Goal: Task Accomplishment & Management: Use online tool/utility

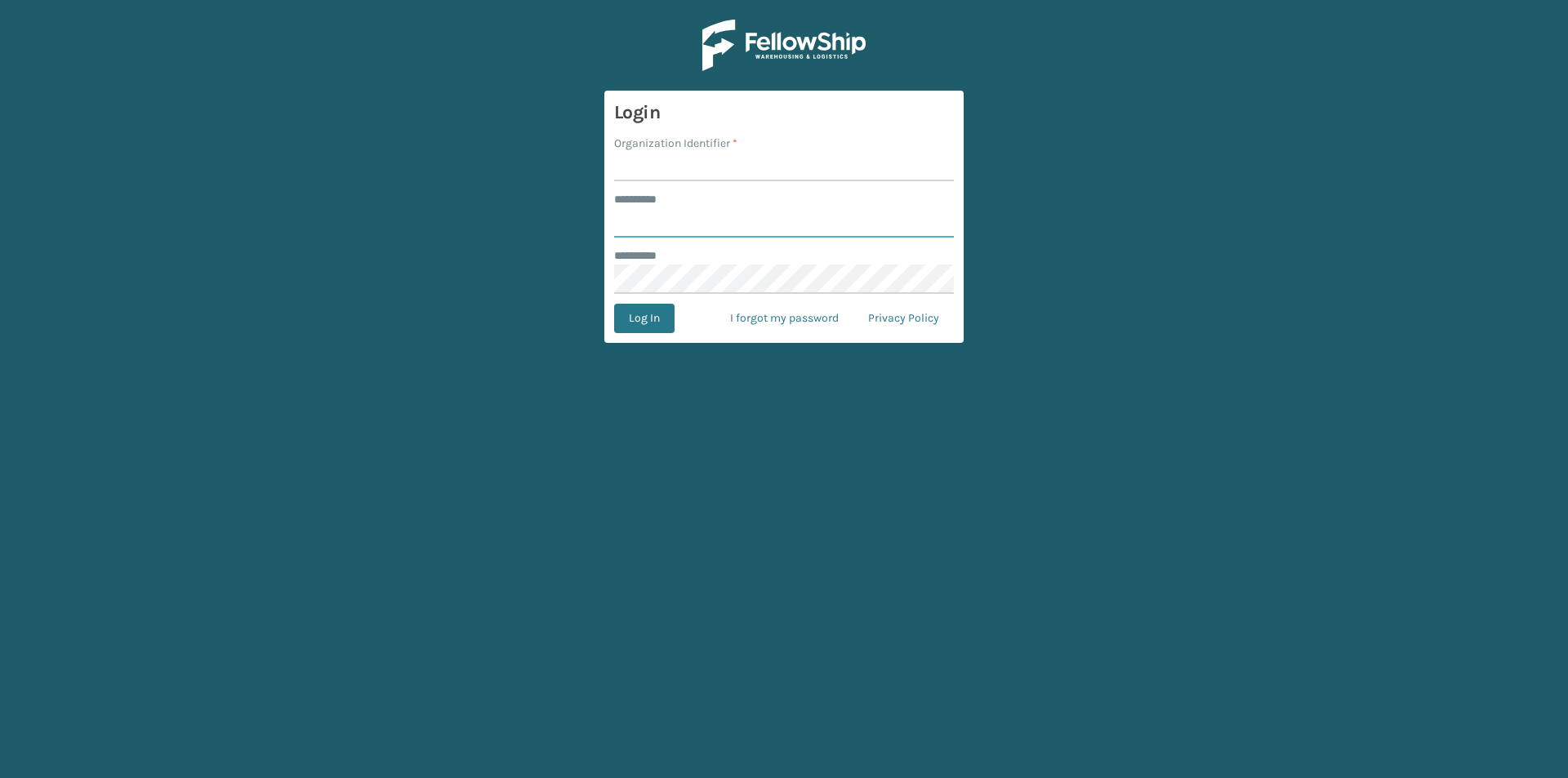
type input "*****"
click at [671, 157] on input "Organization Identifier *" at bounding box center [784, 166] width 339 height 30
type input "[US_STATE]"
click at [657, 321] on button "Log In" at bounding box center [644, 319] width 60 height 30
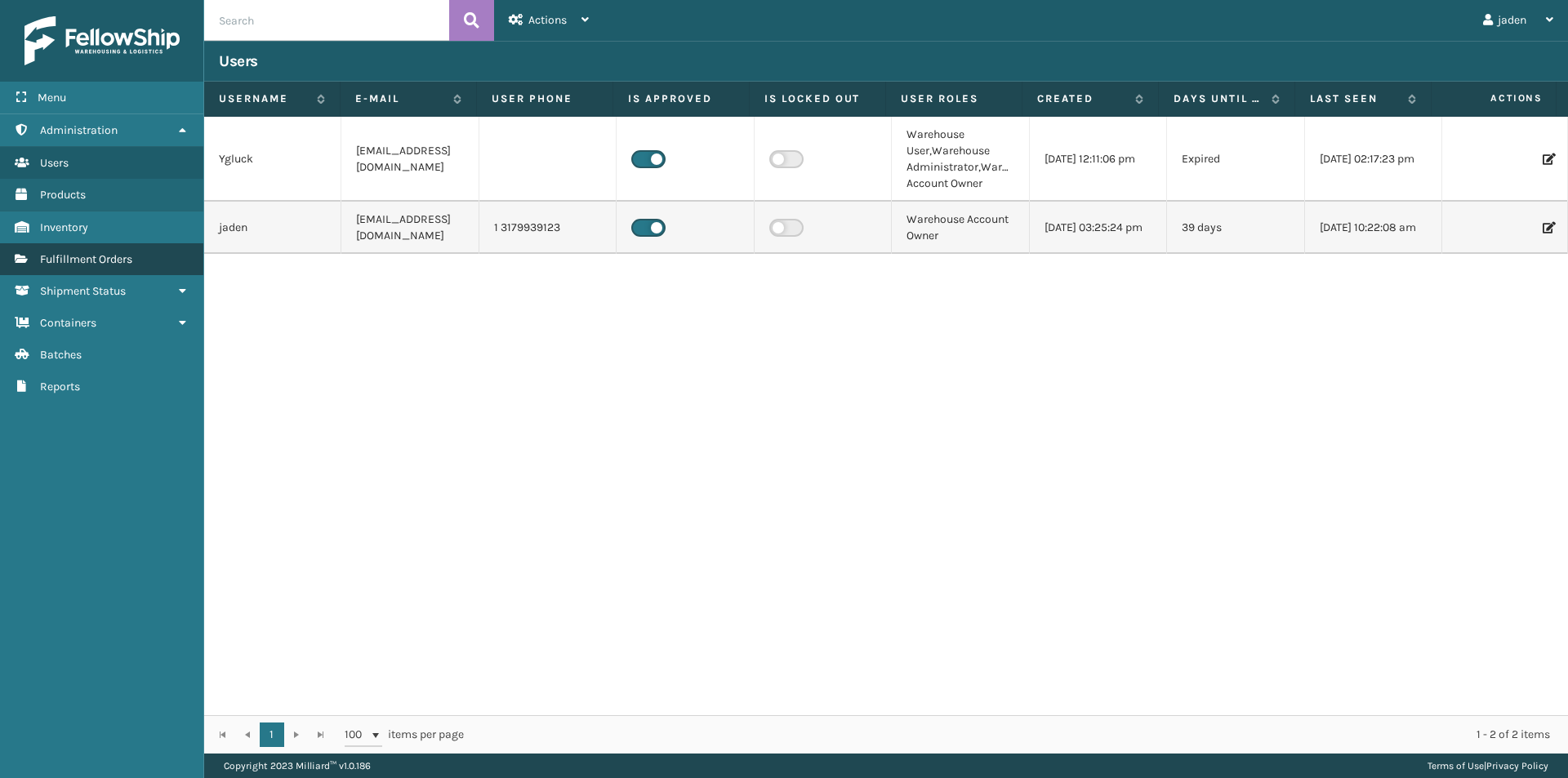
click at [65, 254] on span "Fulfillment Orders" at bounding box center [85, 259] width 92 height 14
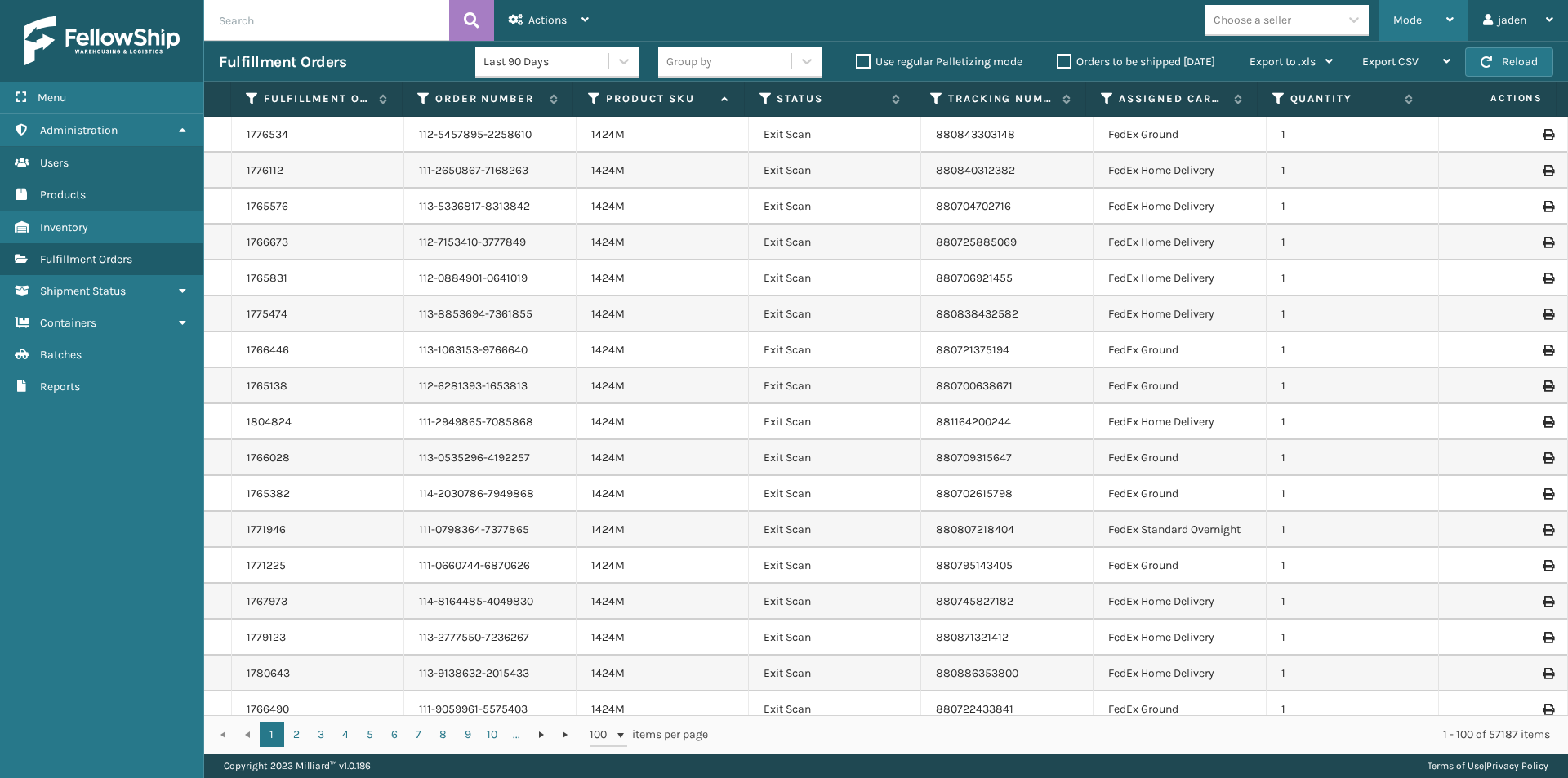
click at [1437, 11] on div "Mode" at bounding box center [1423, 20] width 60 height 41
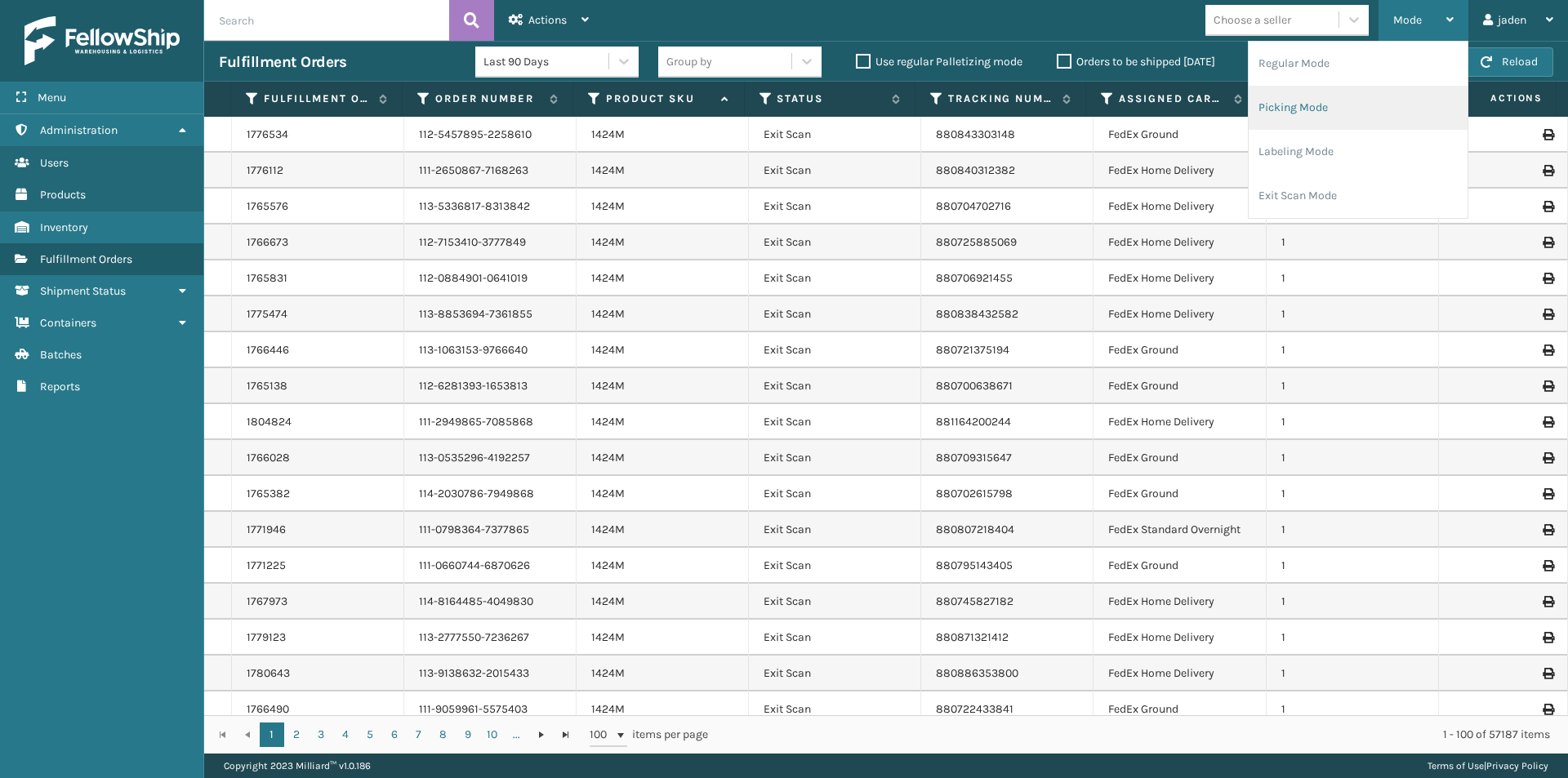
click at [1354, 108] on li "Picking Mode" at bounding box center [1358, 108] width 219 height 44
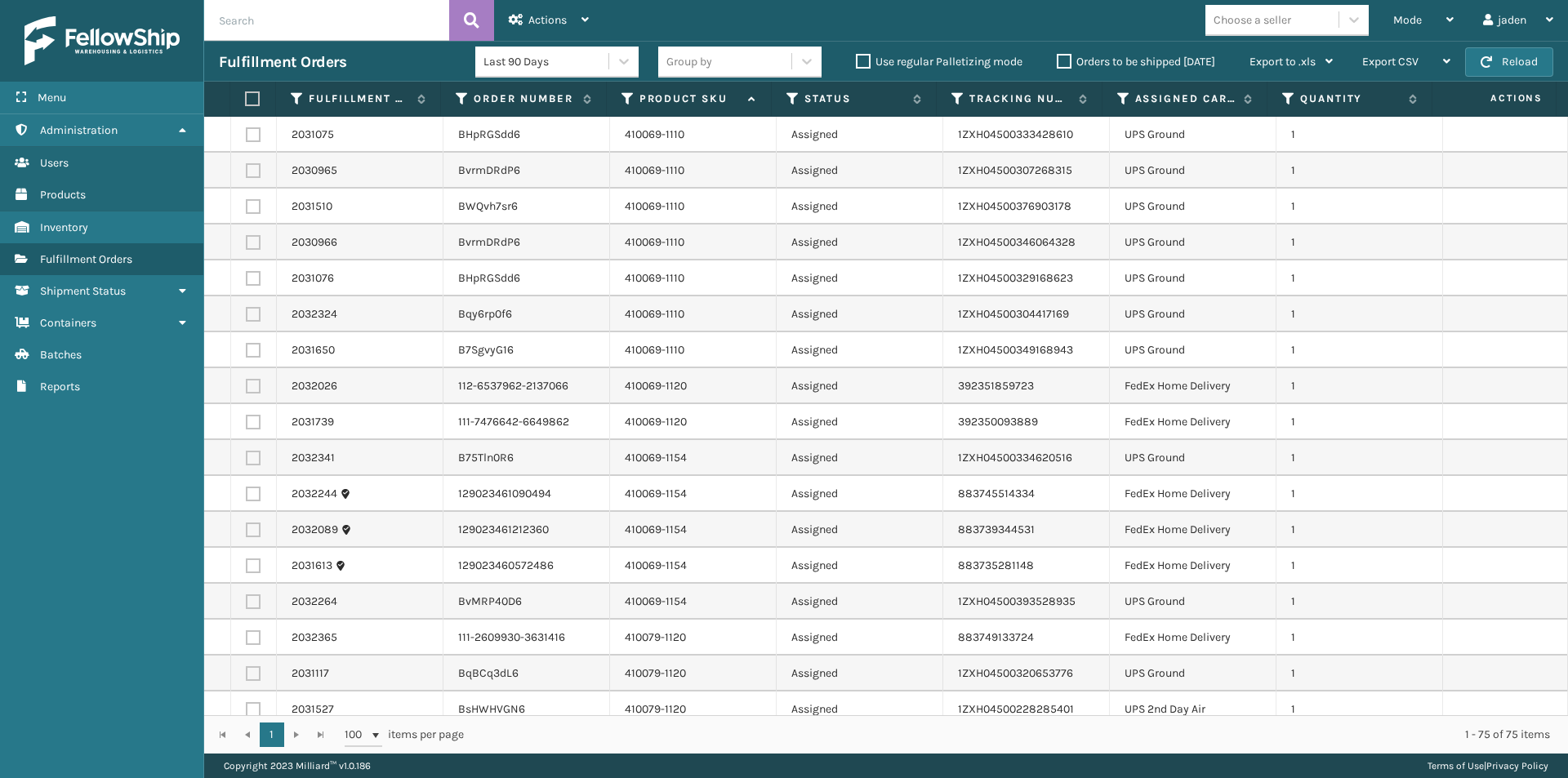
click at [255, 460] on label at bounding box center [253, 458] width 15 height 15
click at [247, 460] on input "checkbox" at bounding box center [246, 455] width 1 height 11
checkbox input "true"
click at [256, 604] on label at bounding box center [253, 602] width 15 height 15
click at [247, 604] on input "checkbox" at bounding box center [246, 599] width 1 height 11
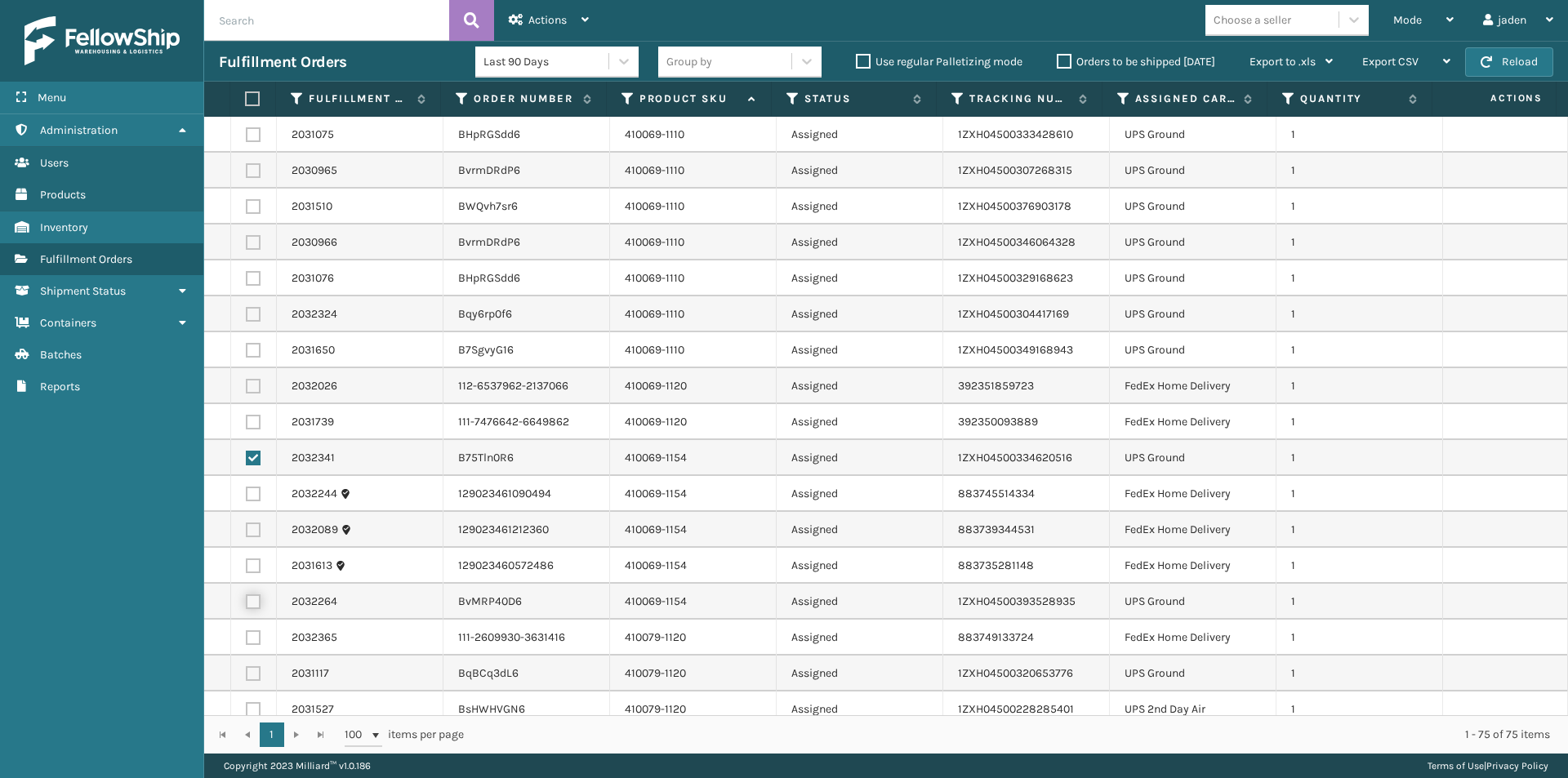
checkbox input "true"
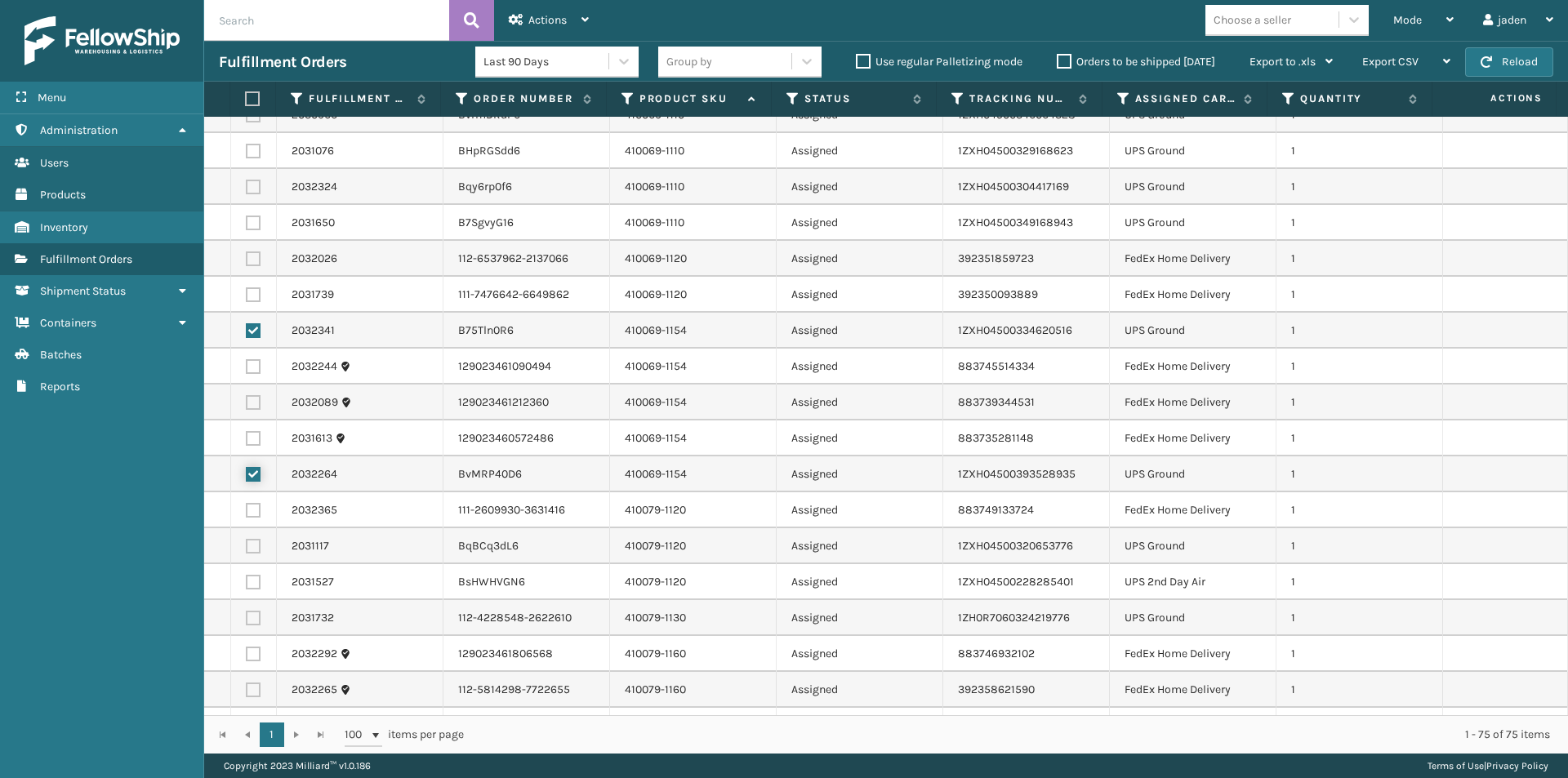
scroll to position [163, 0]
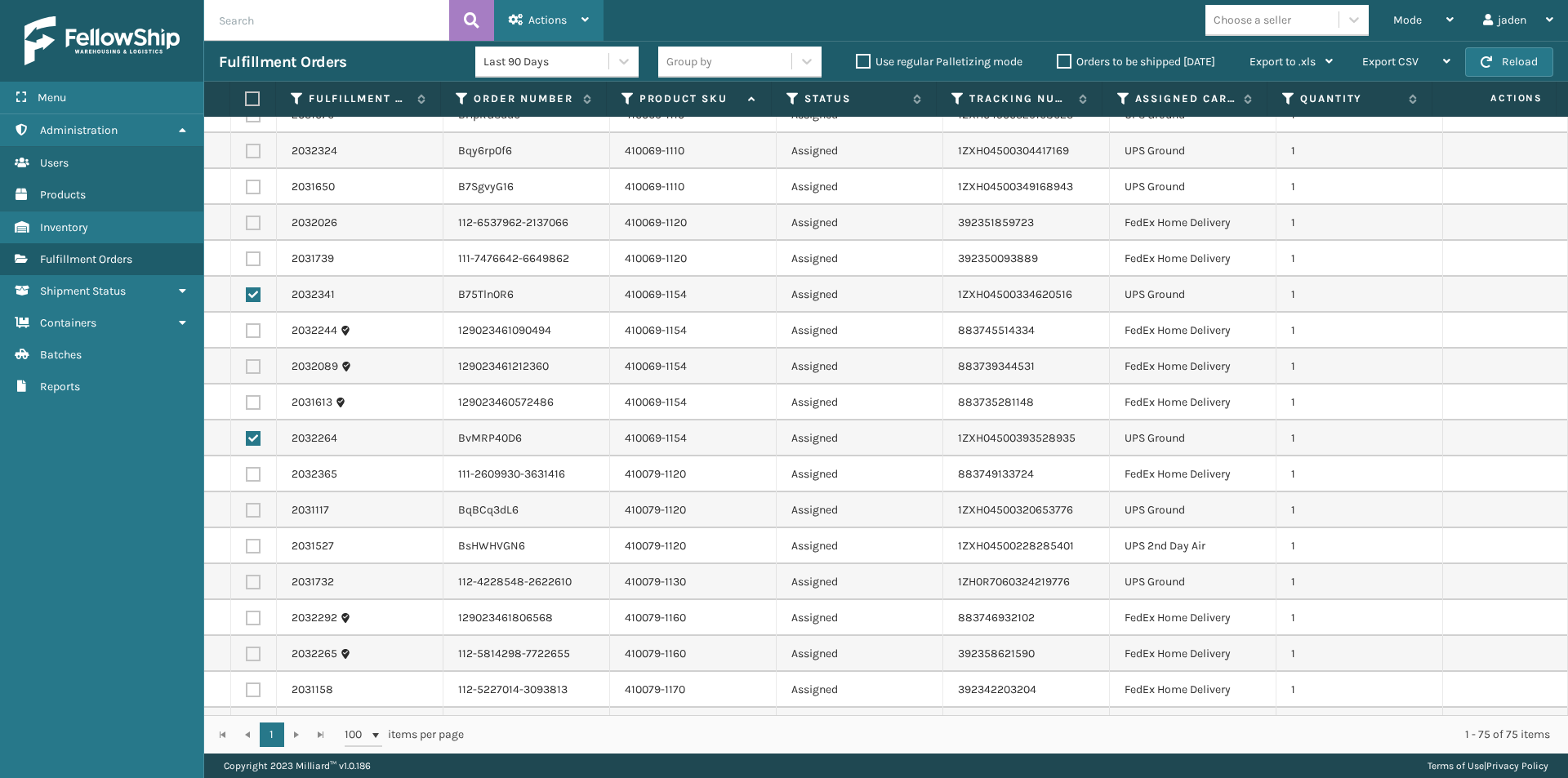
click at [546, 14] on span "Actions" at bounding box center [547, 20] width 38 height 14
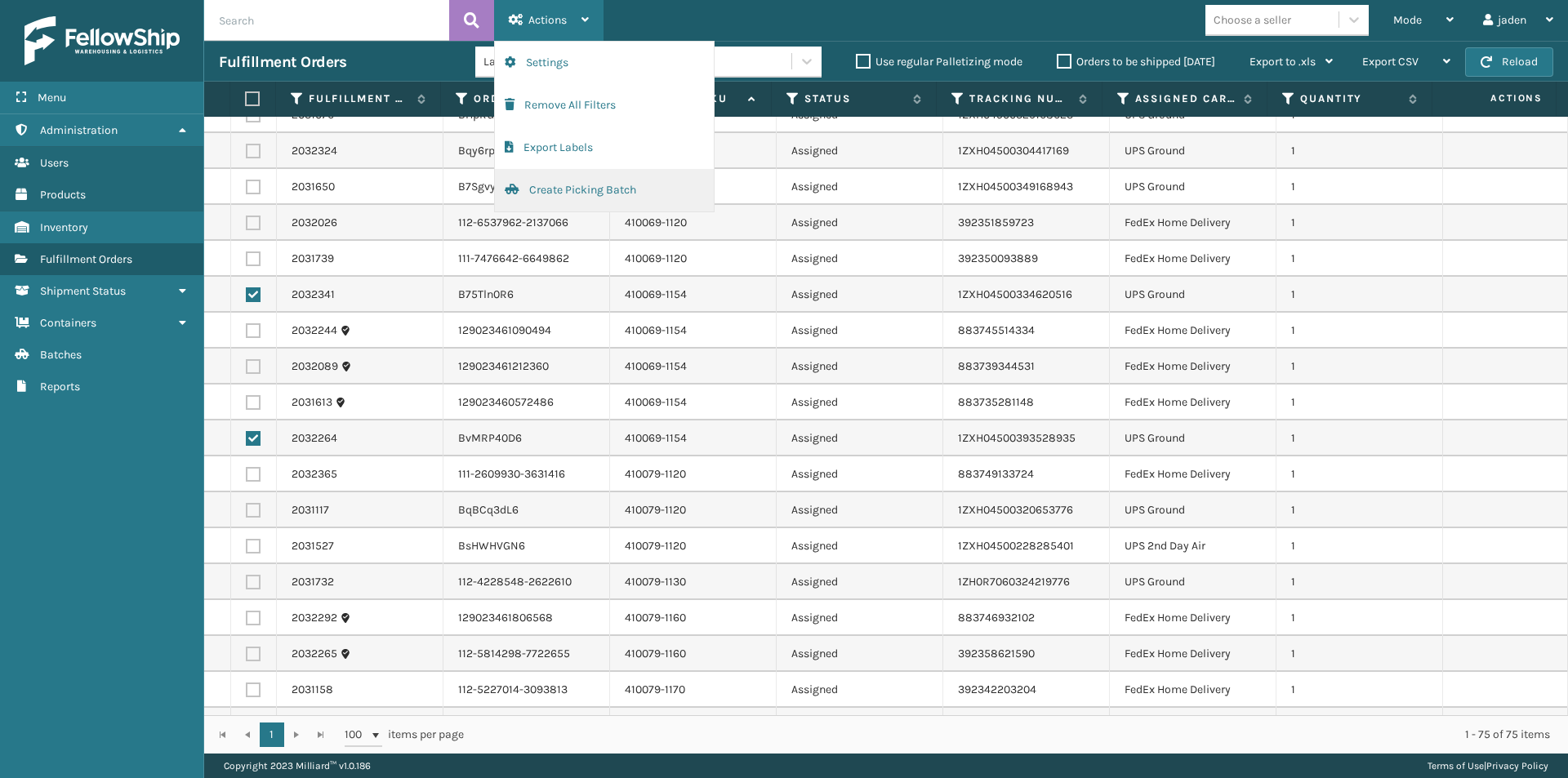
click at [592, 199] on button "Create Picking Batch" at bounding box center [604, 190] width 219 height 42
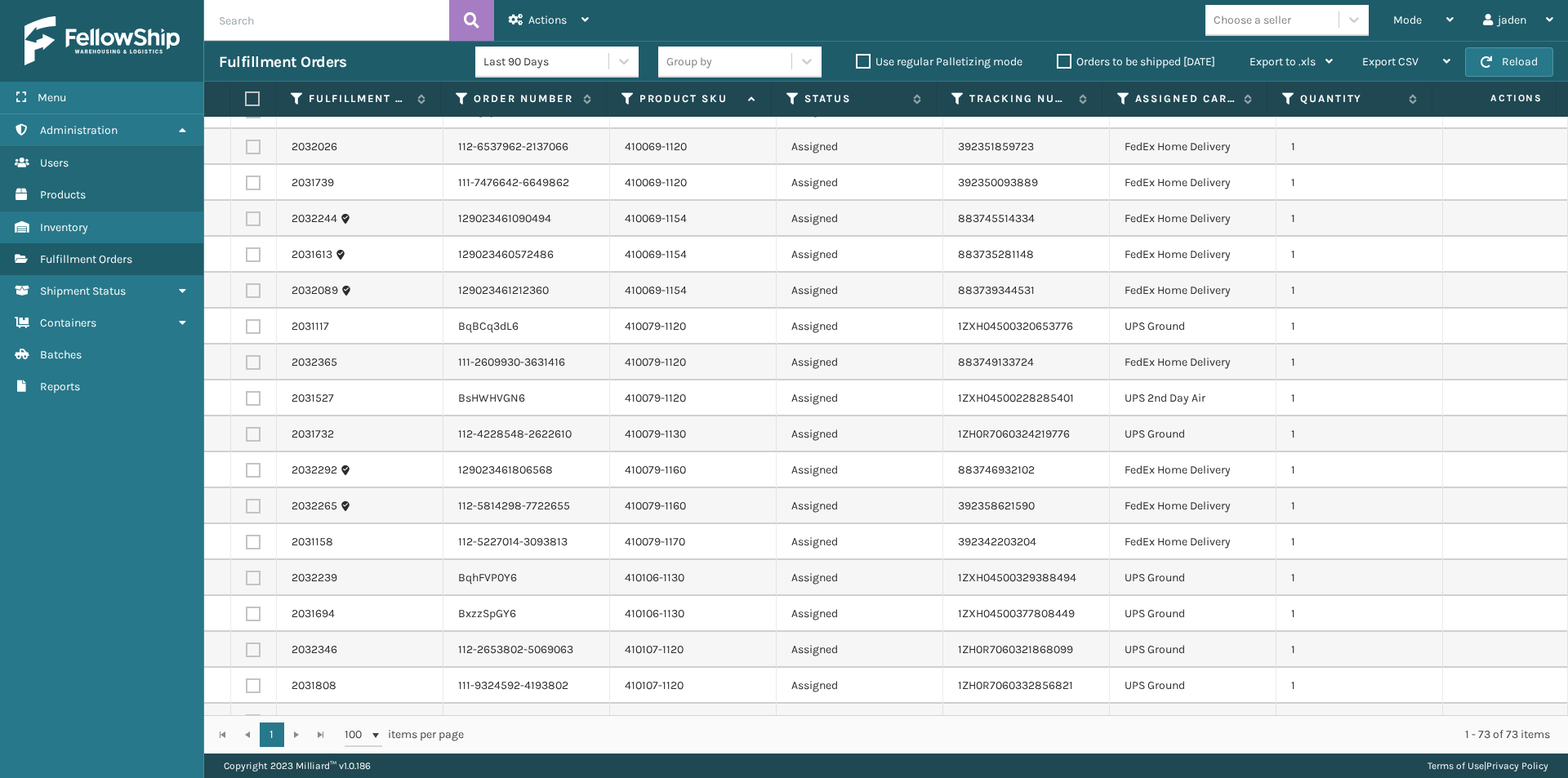
scroll to position [245, 0]
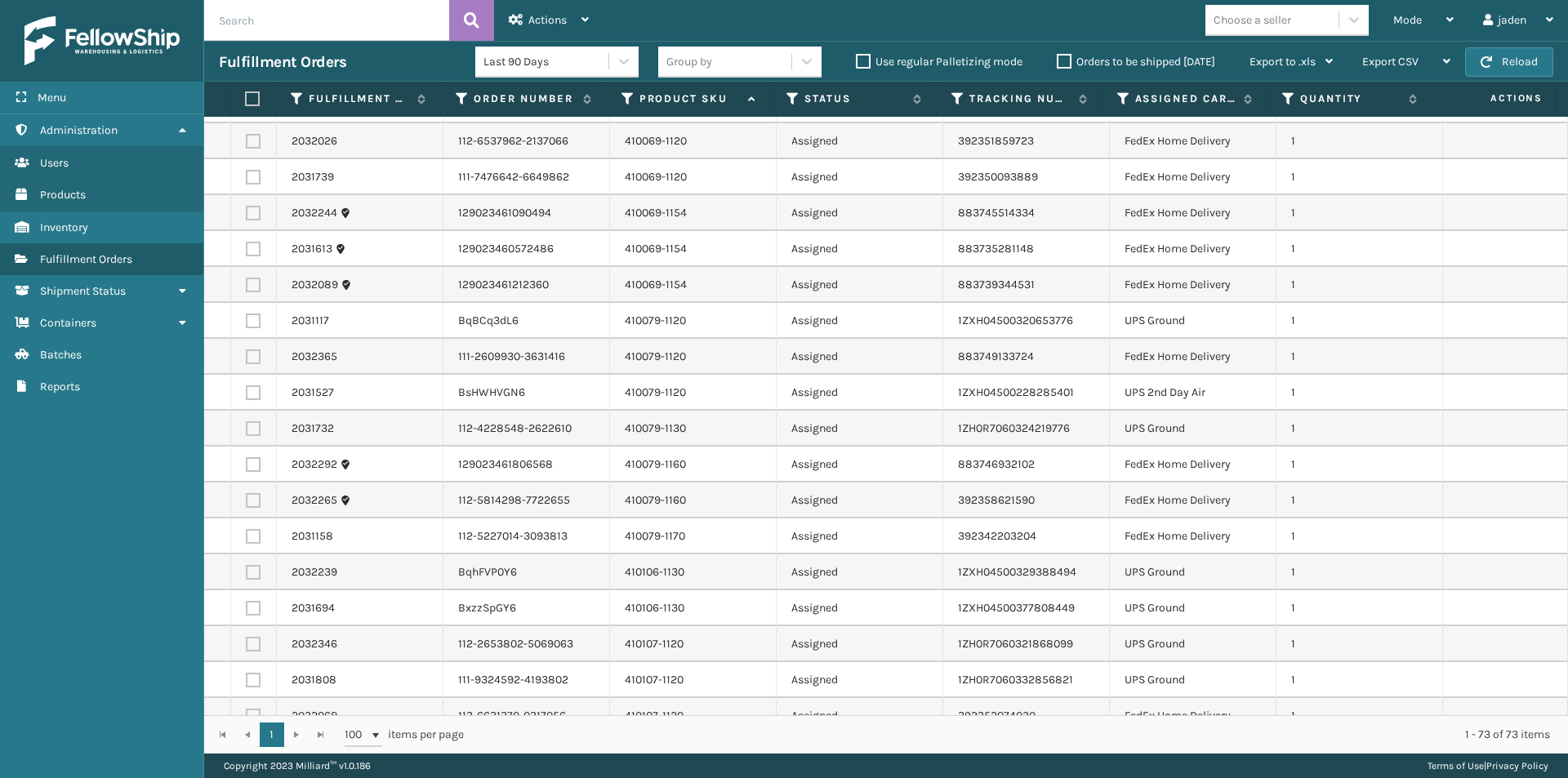
click at [254, 467] on label at bounding box center [253, 464] width 15 height 15
click at [247, 467] on input "checkbox" at bounding box center [246, 462] width 1 height 11
checkbox input "true"
click at [250, 507] on label at bounding box center [253, 501] width 15 height 15
click at [247, 504] on input "checkbox" at bounding box center [246, 498] width 1 height 11
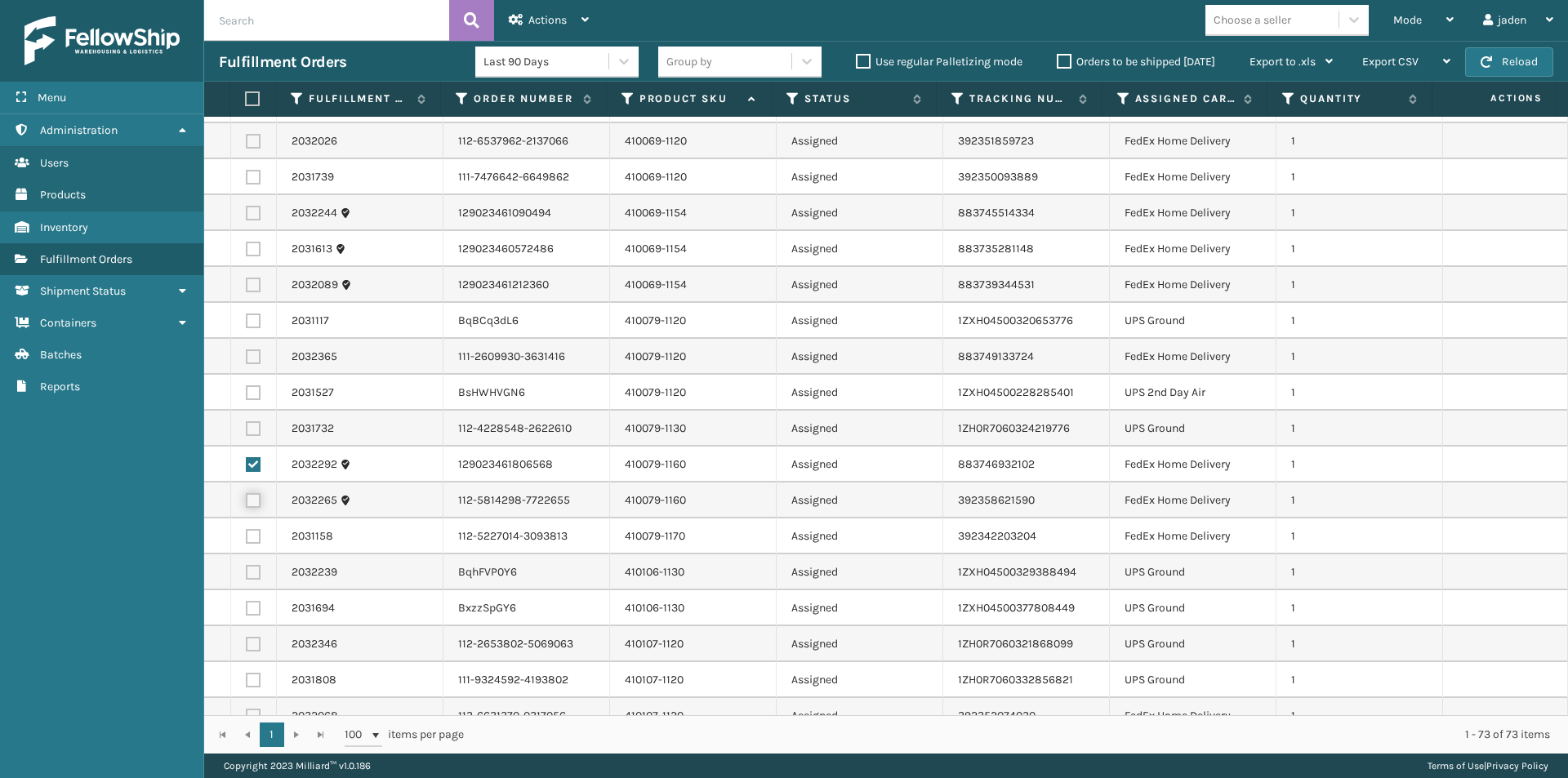
checkbox input "true"
click at [541, 25] on span "Actions" at bounding box center [547, 20] width 38 height 14
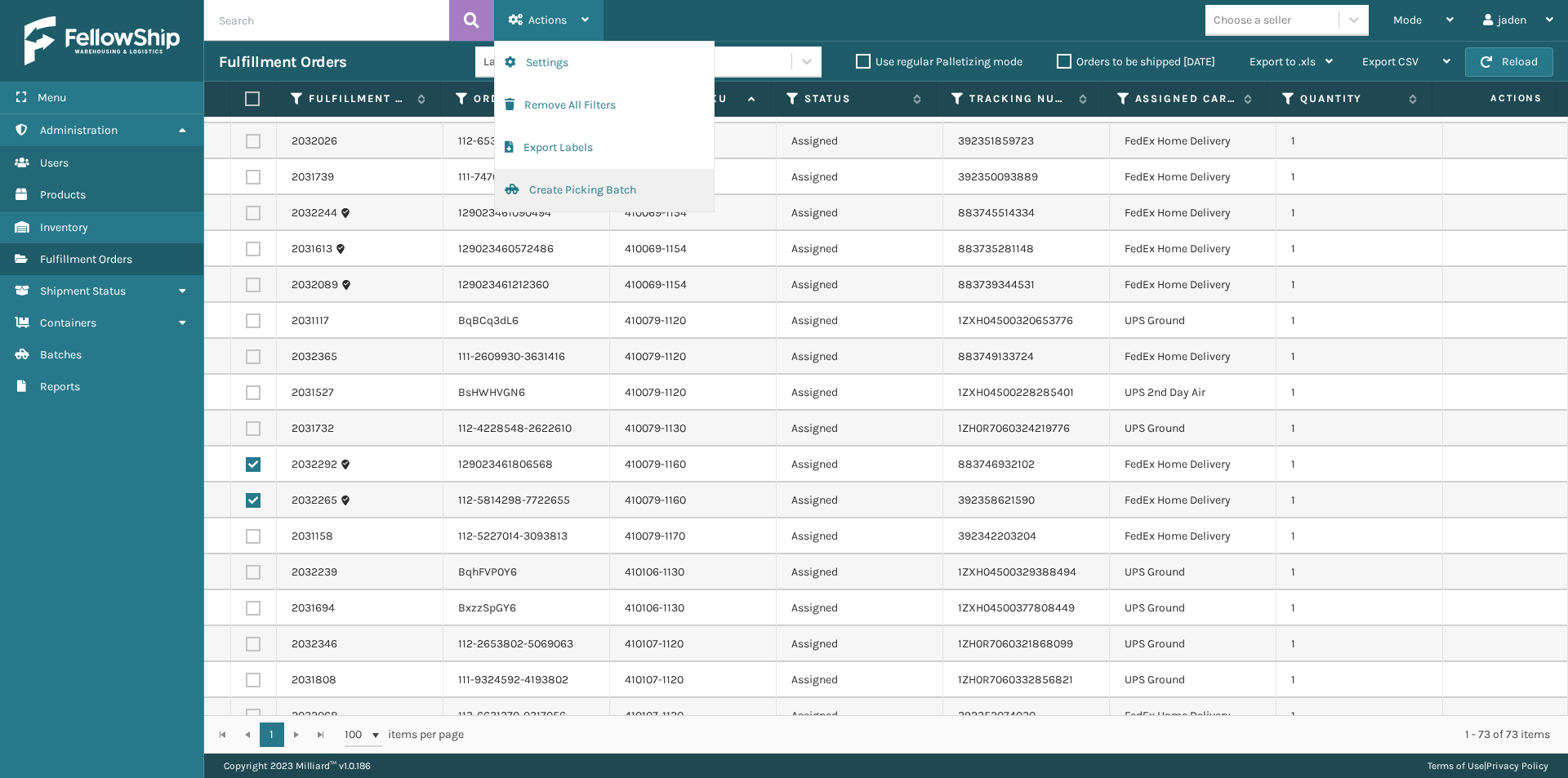
click at [558, 198] on button "Create Picking Batch" at bounding box center [604, 190] width 219 height 42
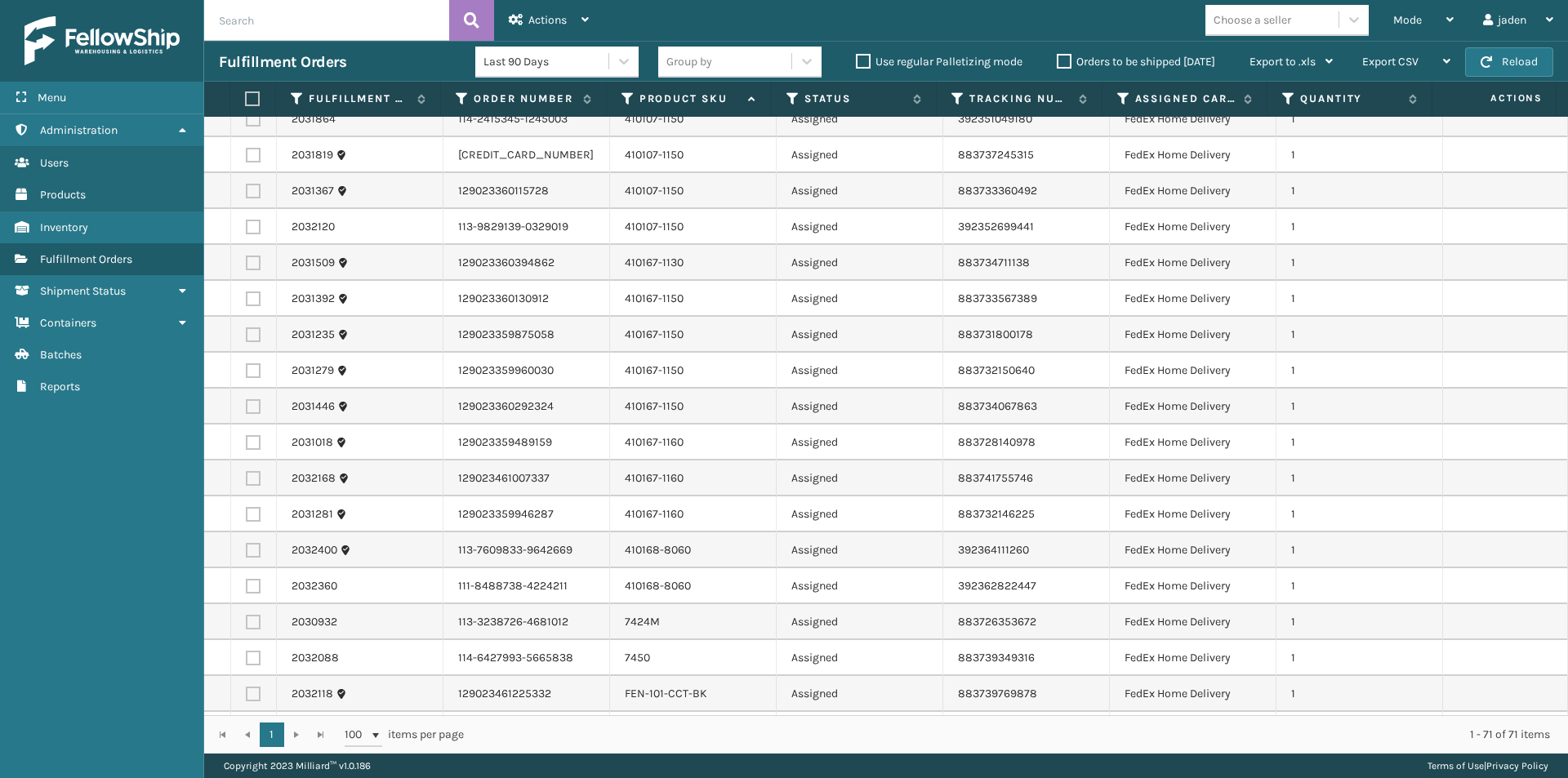
scroll to position [1143, 0]
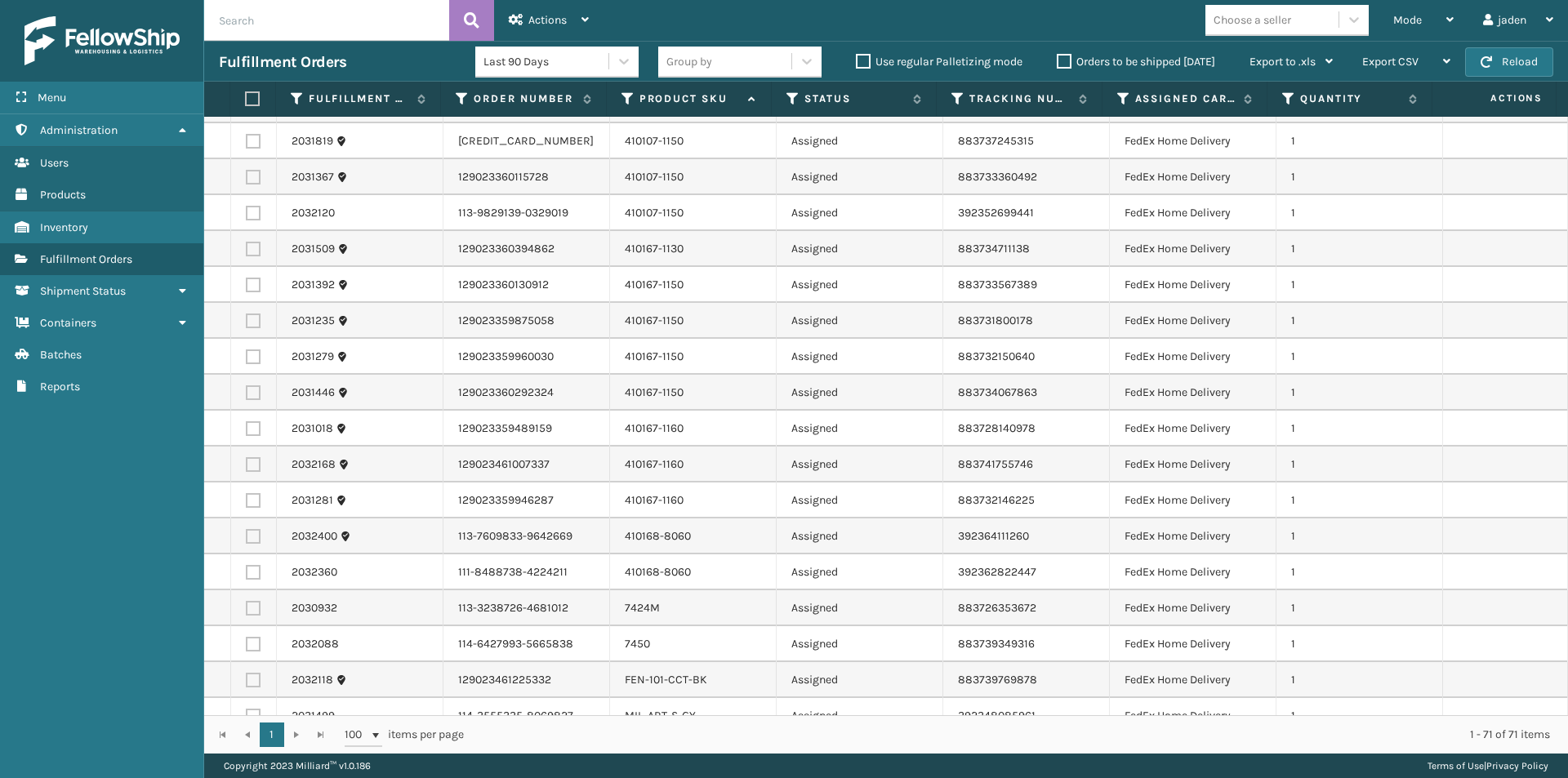
click at [252, 537] on label at bounding box center [253, 536] width 15 height 15
click at [247, 537] on input "checkbox" at bounding box center [246, 534] width 1 height 11
checkbox input "true"
click at [255, 574] on label at bounding box center [253, 573] width 15 height 15
click at [247, 574] on input "checkbox" at bounding box center [246, 570] width 1 height 11
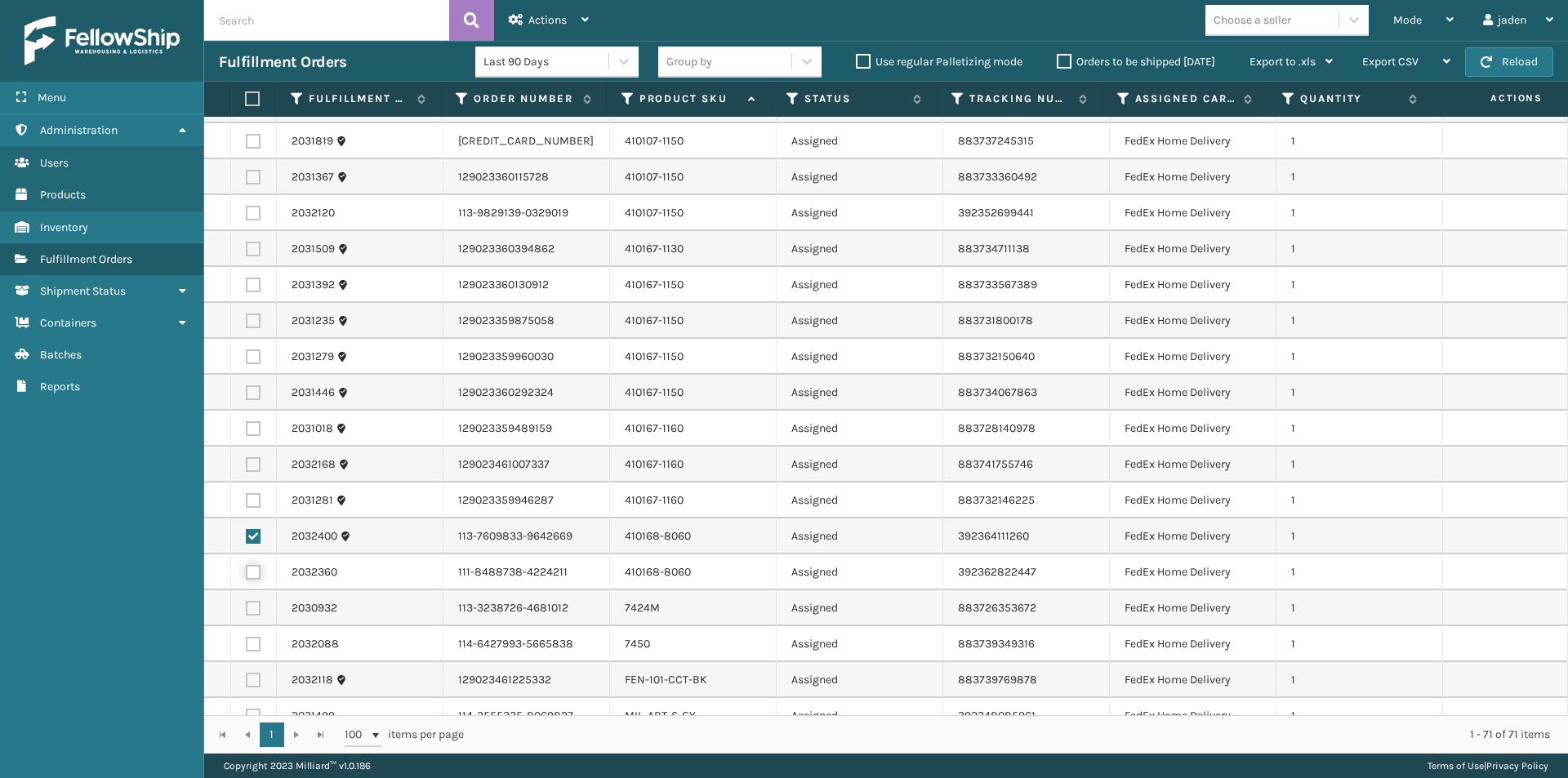
checkbox input "true"
click at [527, 22] on div "Actions" at bounding box center [548, 20] width 80 height 41
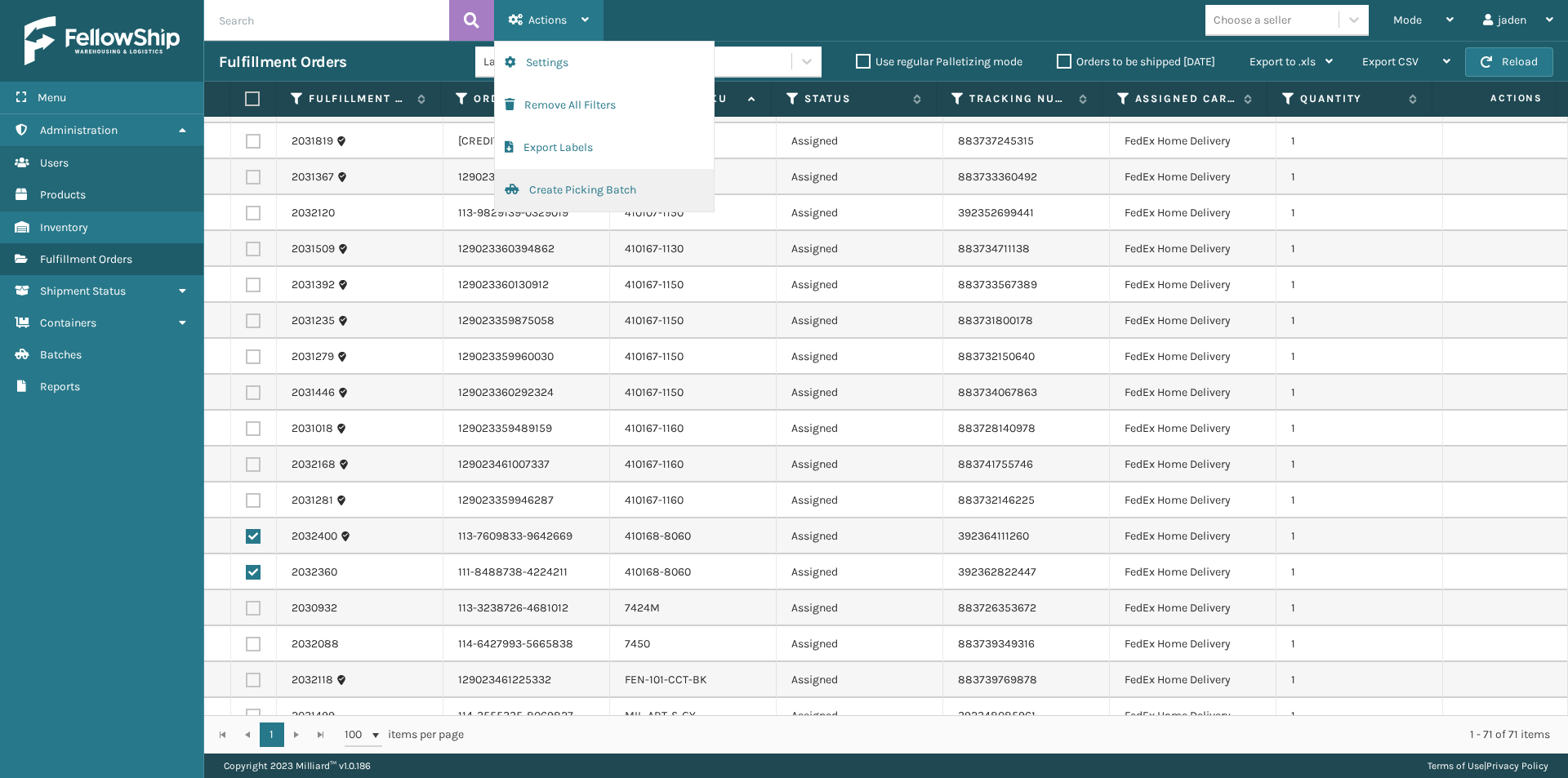
click at [573, 190] on button "Create Picking Batch" at bounding box center [604, 190] width 219 height 42
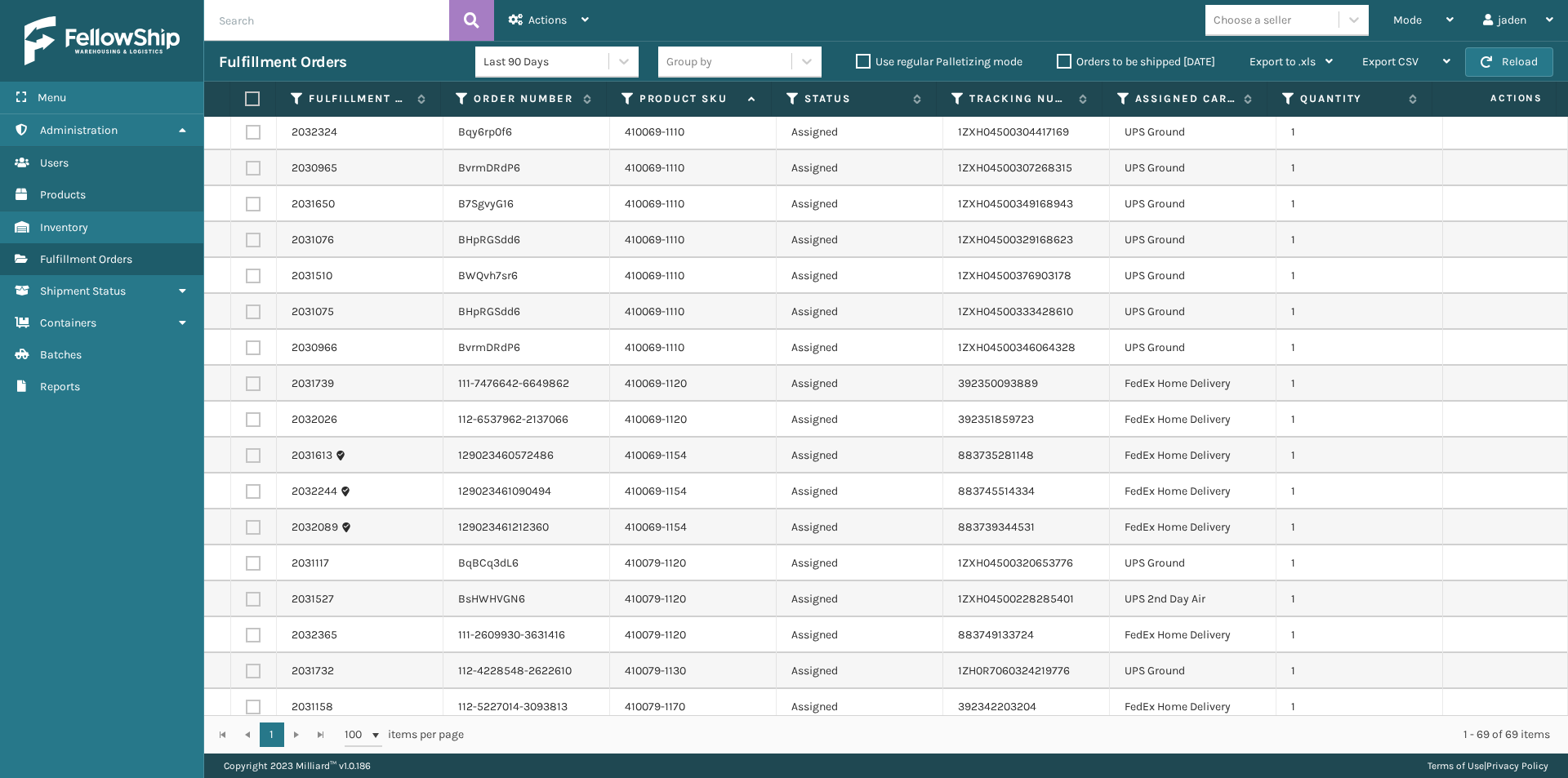
scroll to position [0, 0]
click at [1457, 11] on div "Mode Regular Mode Picking Mode Labeling Mode Exit Scan Mode" at bounding box center [1423, 20] width 89 height 41
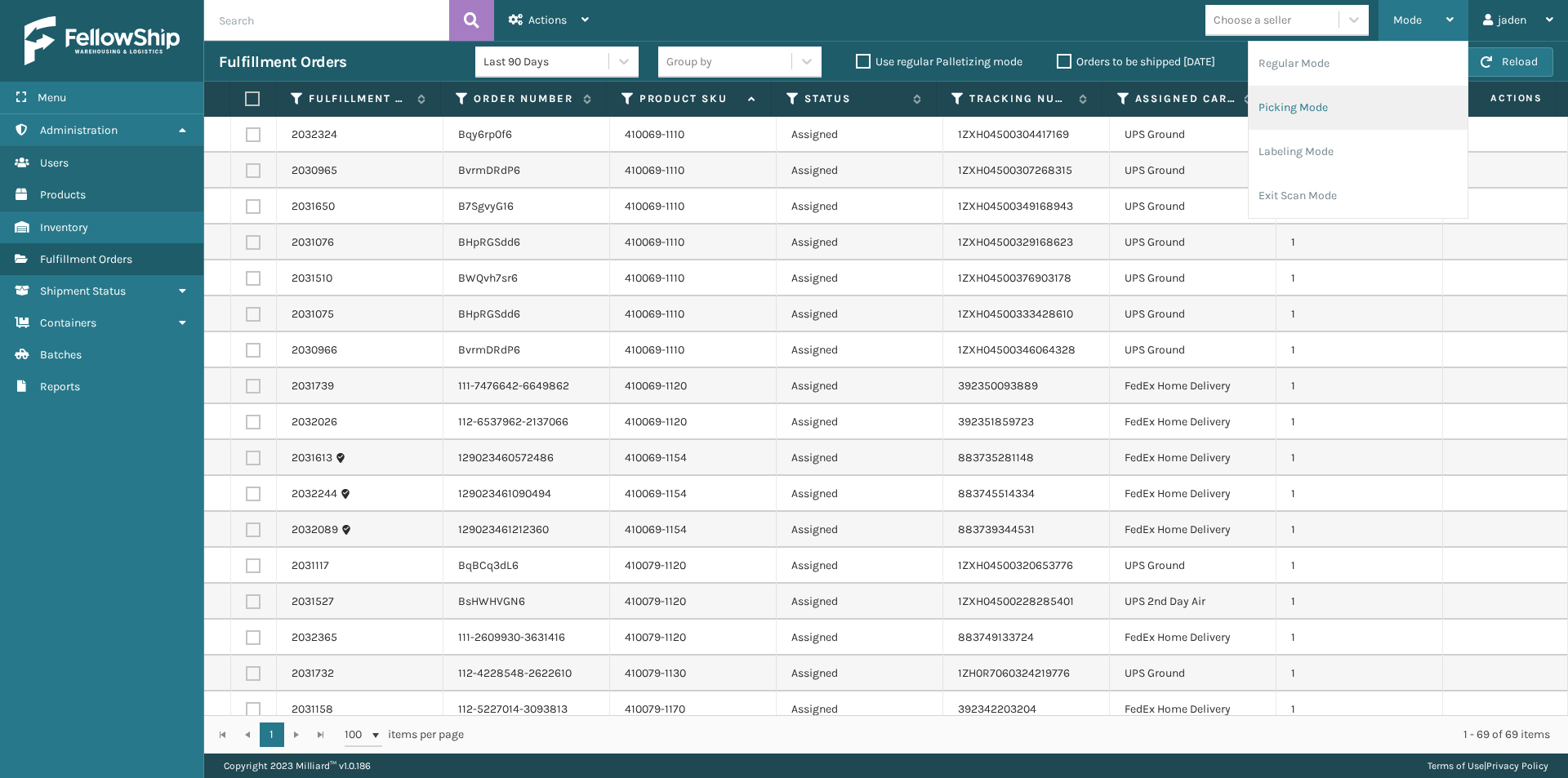
click at [1345, 103] on li "Picking Mode" at bounding box center [1358, 108] width 219 height 44
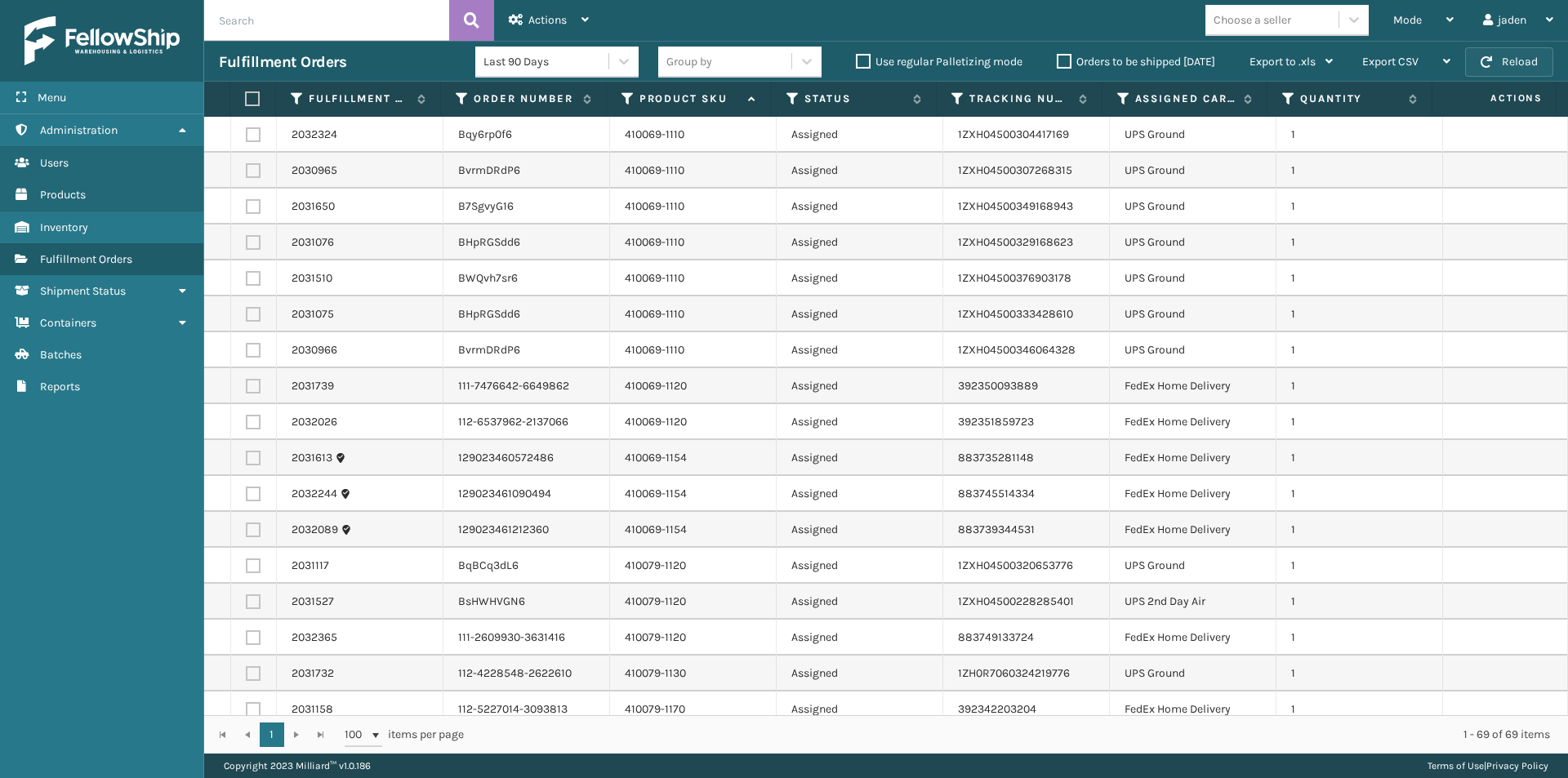
click at [1498, 74] on button "Reload" at bounding box center [1508, 62] width 89 height 30
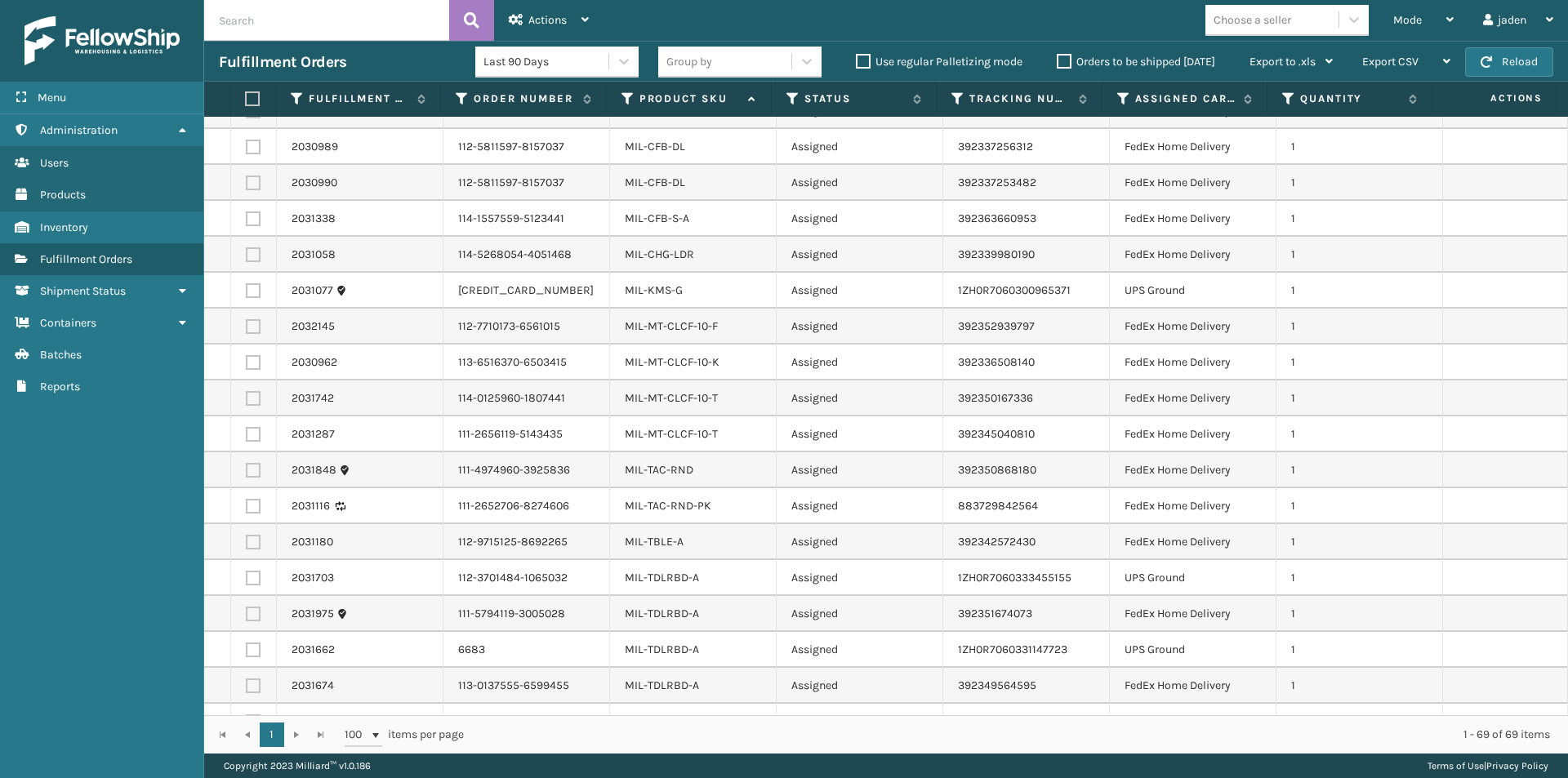
scroll to position [1714, 0]
click at [1416, 6] on div "Mode" at bounding box center [1423, 20] width 60 height 41
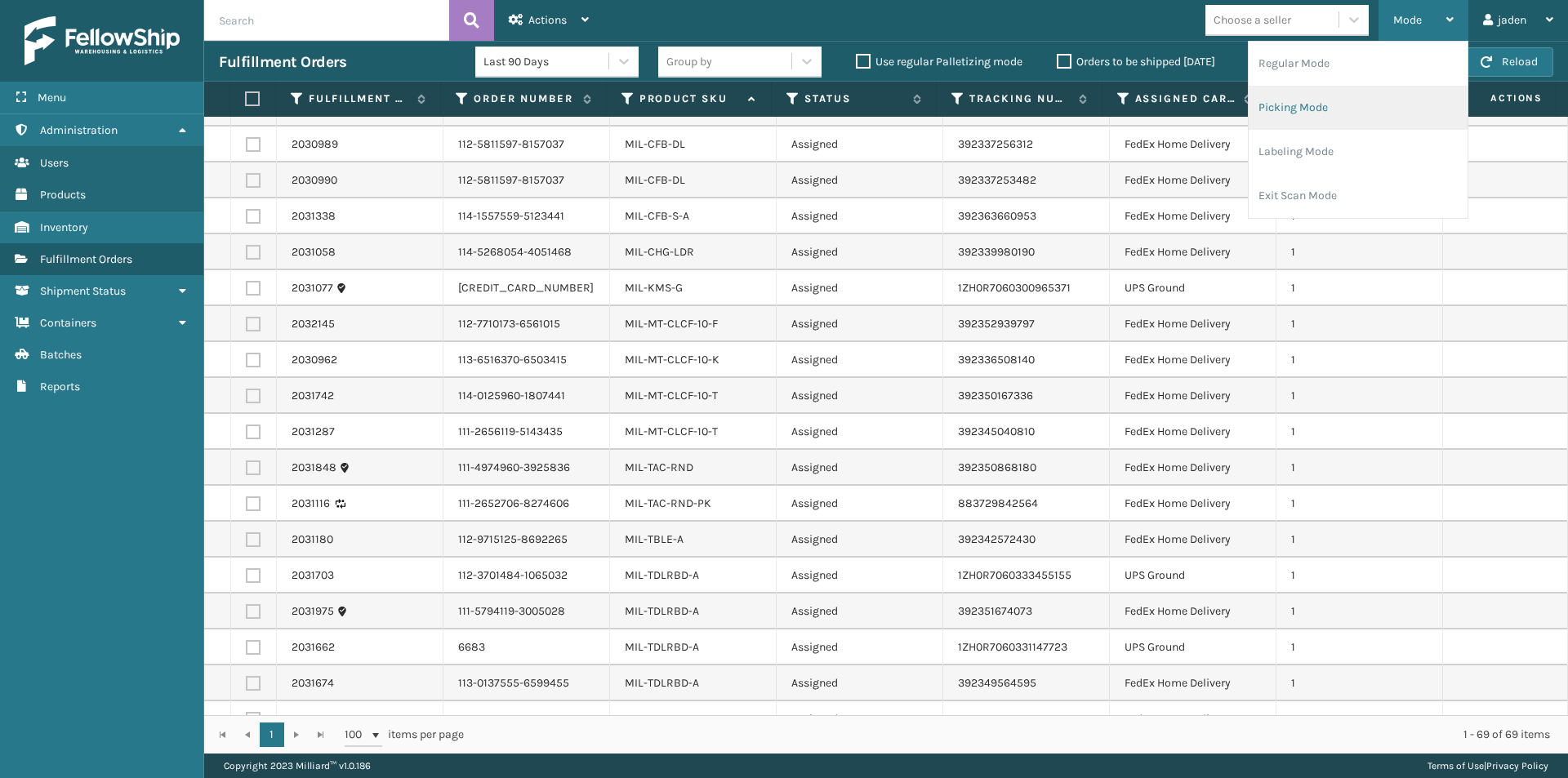
click at [1340, 102] on li "Picking Mode" at bounding box center [1358, 108] width 219 height 44
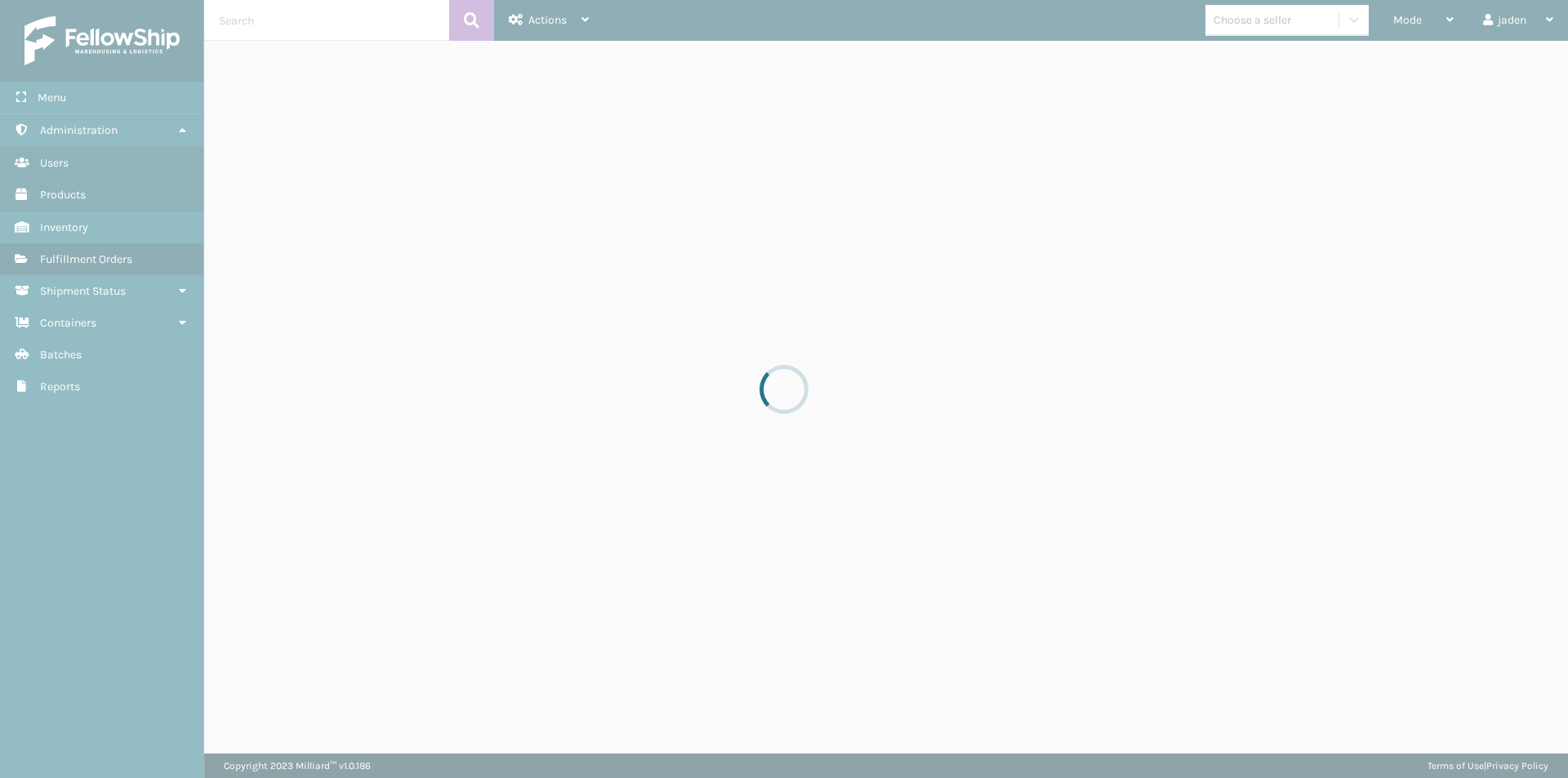
click at [1417, 21] on div at bounding box center [784, 389] width 1568 height 778
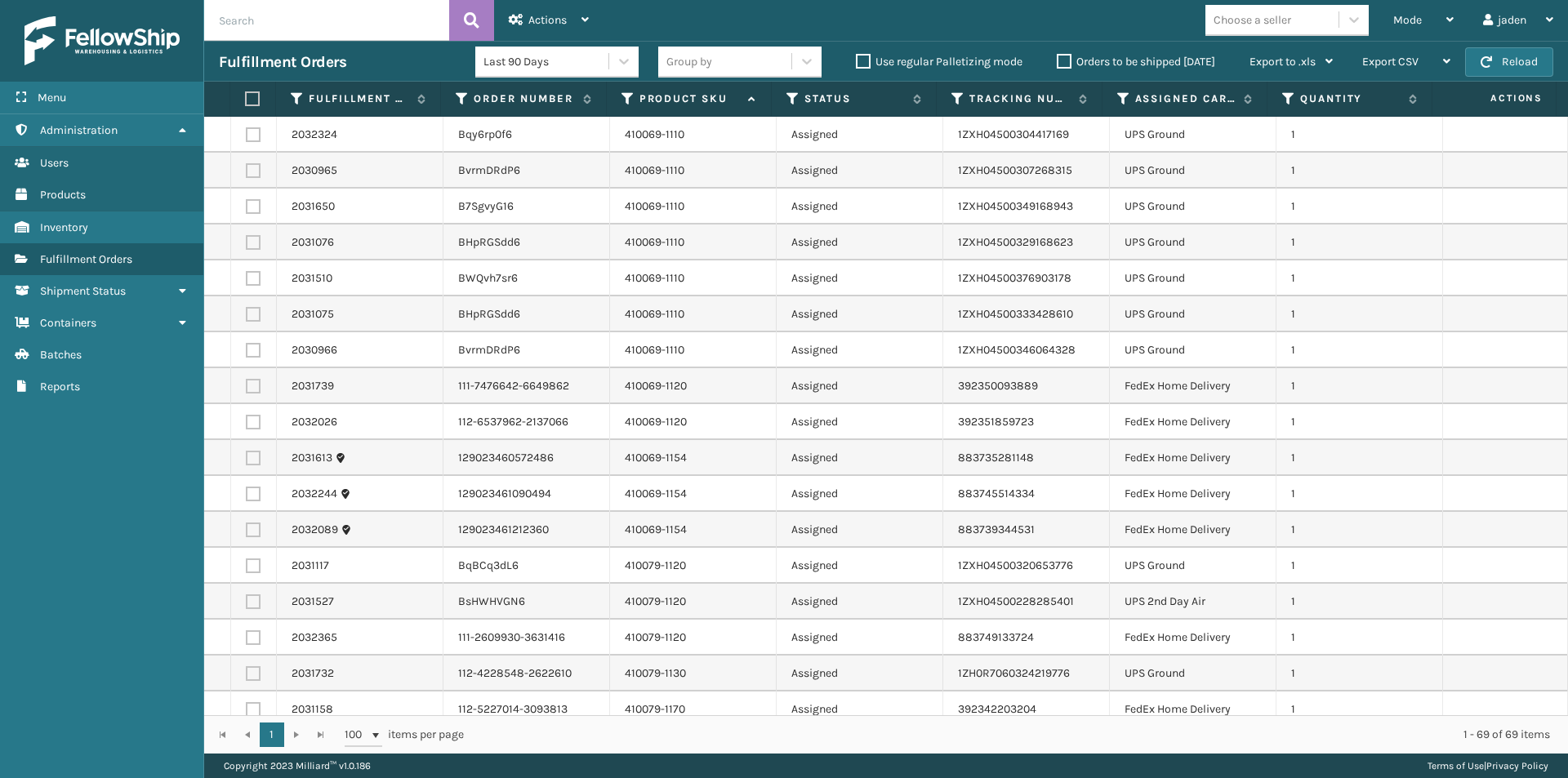
click at [1417, 21] on span "Mode" at bounding box center [1407, 20] width 29 height 14
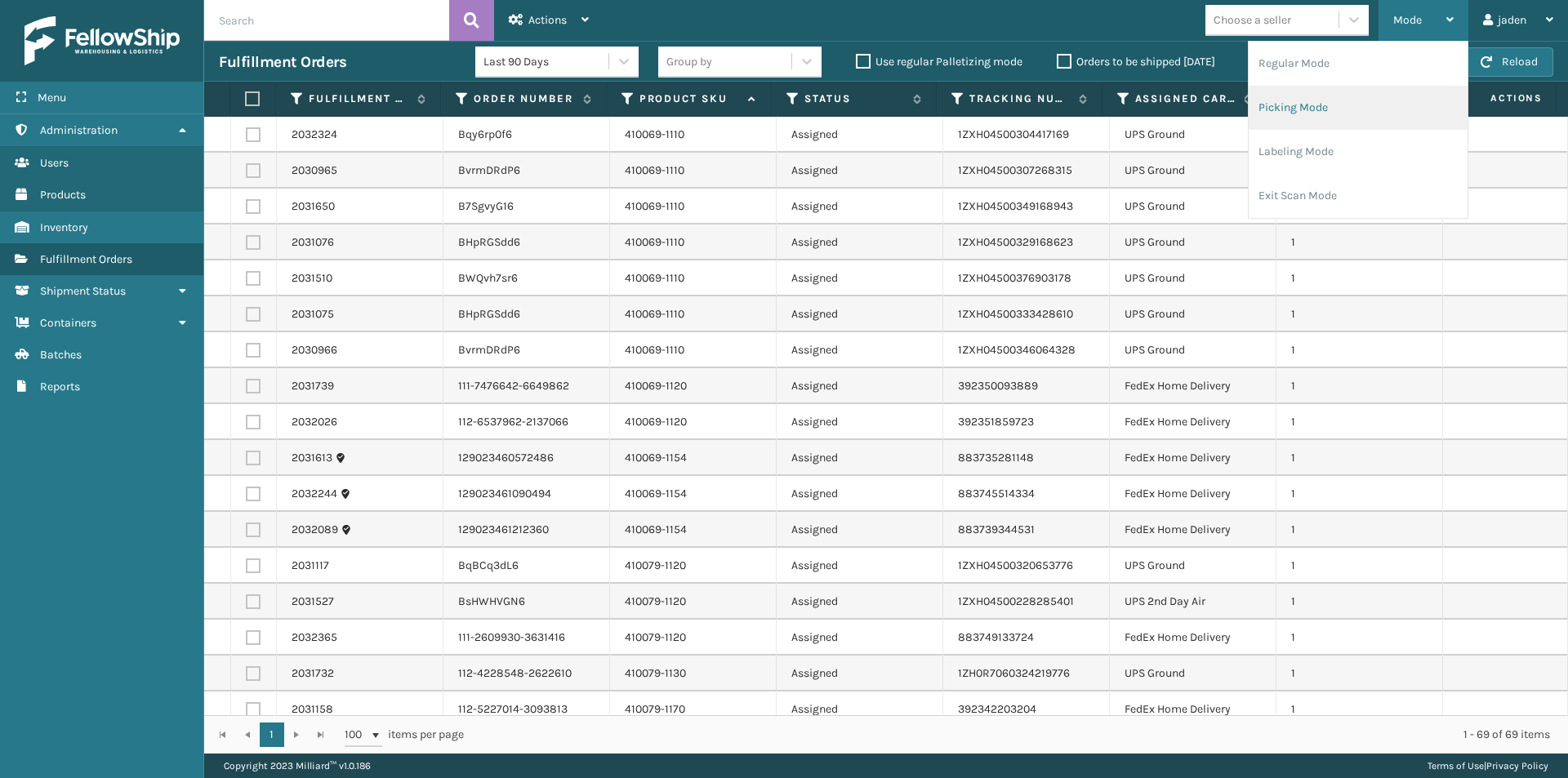
click at [1368, 108] on li "Picking Mode" at bounding box center [1358, 108] width 219 height 44
